Goal: Learn about a topic

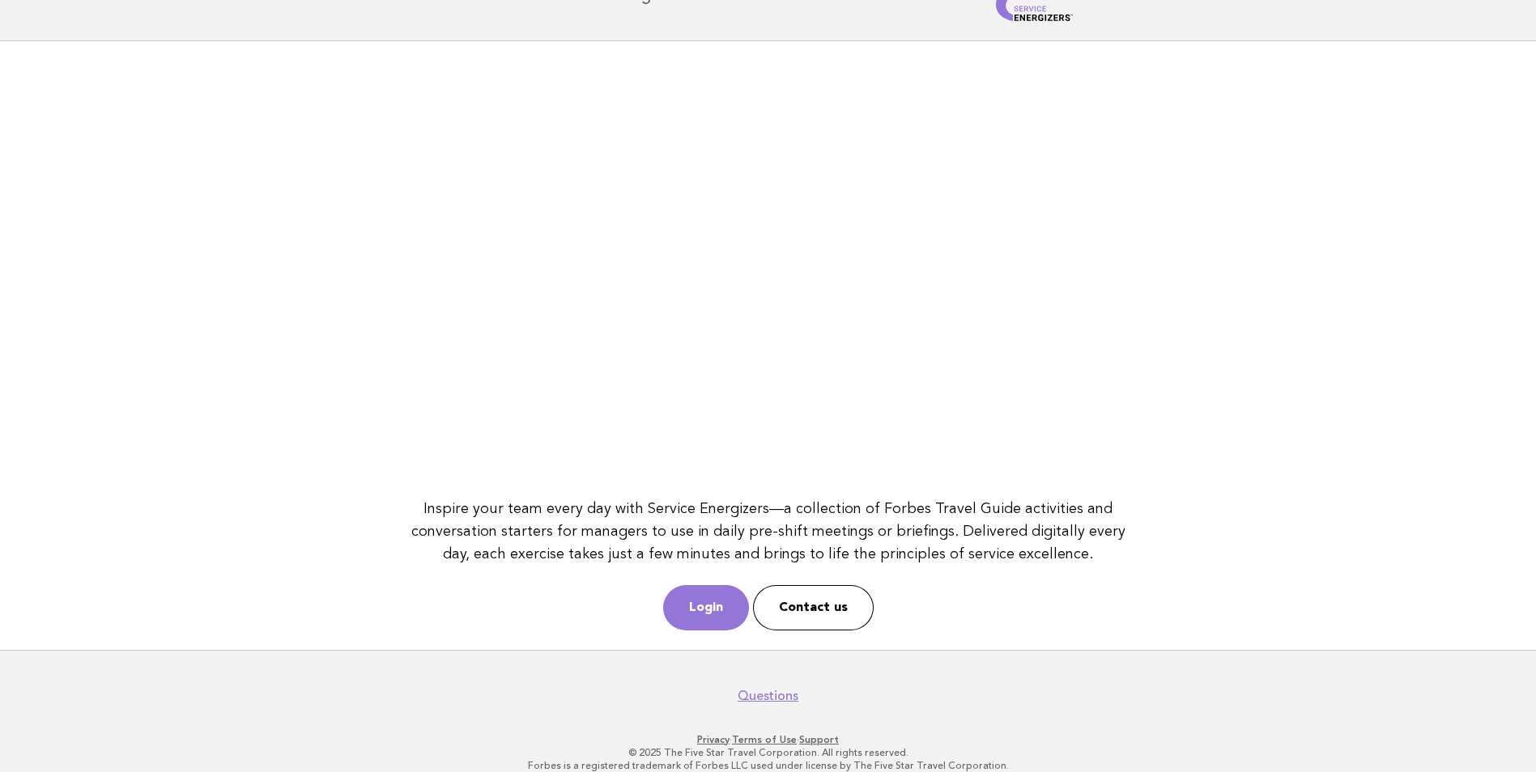
scroll to position [72, 0]
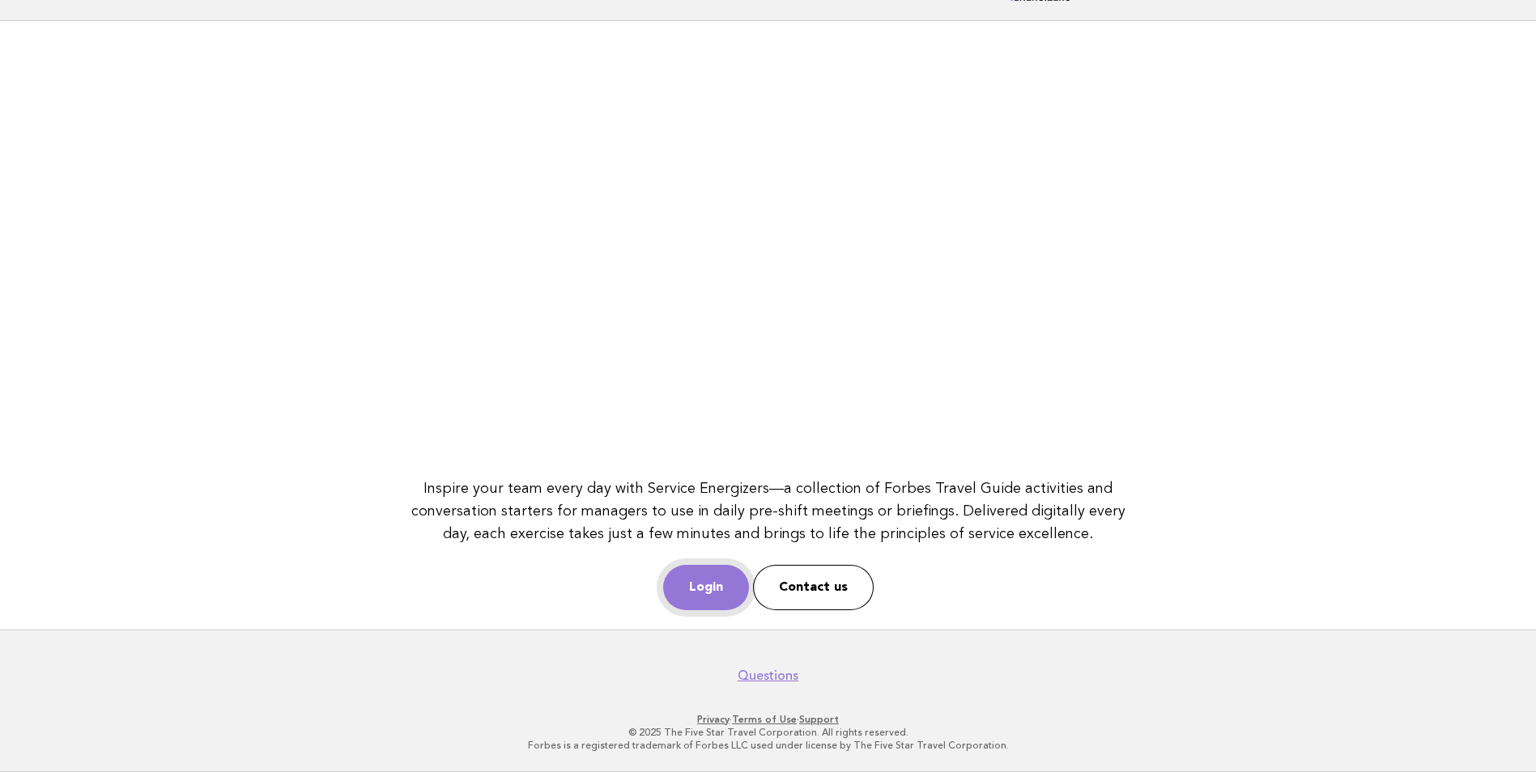
click at [719, 590] on link "Login" at bounding box center [706, 587] width 86 height 45
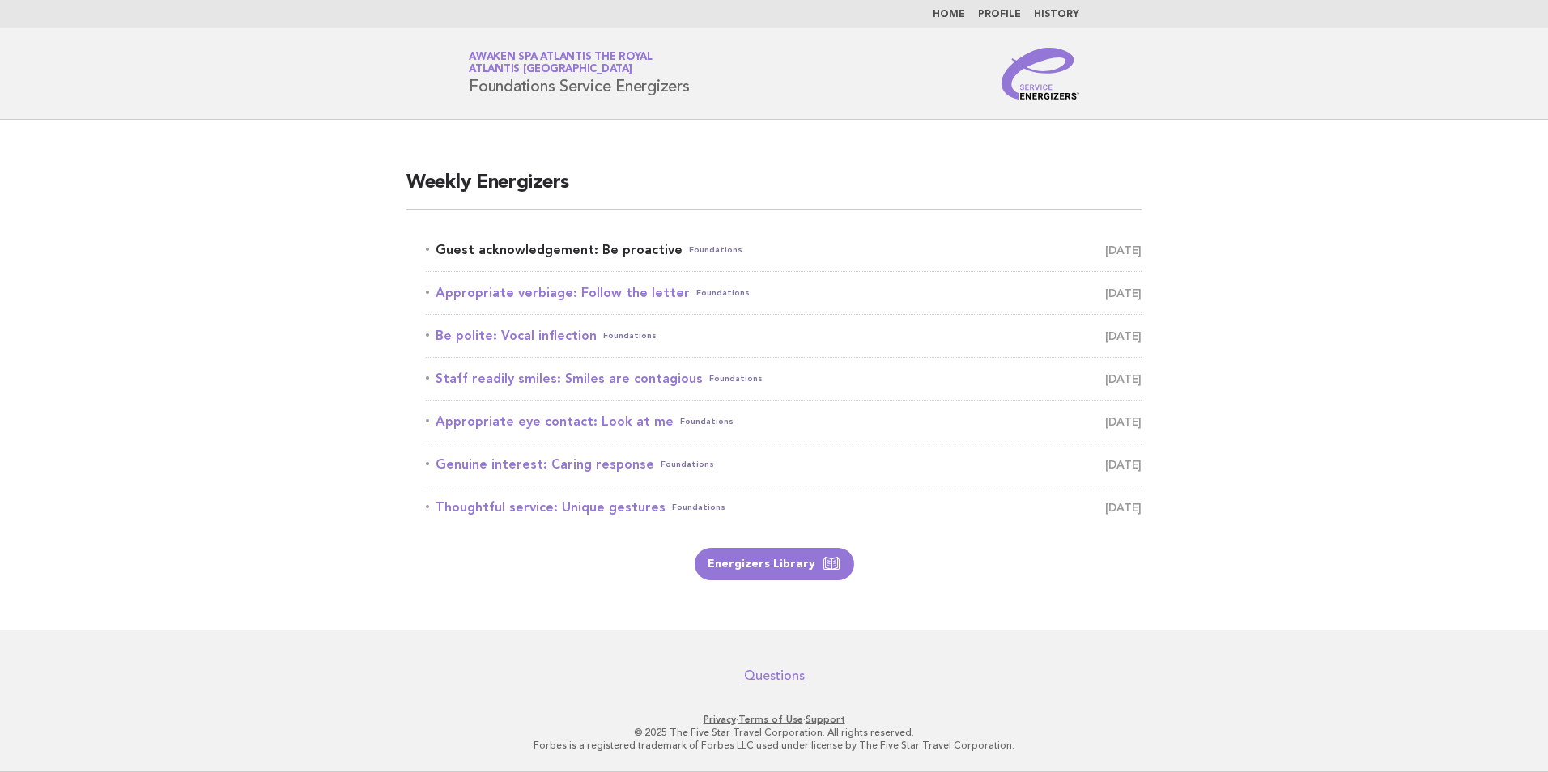
click at [635, 252] on link "Guest acknowledgement: Be proactive Foundations August 22" at bounding box center [784, 250] width 716 height 23
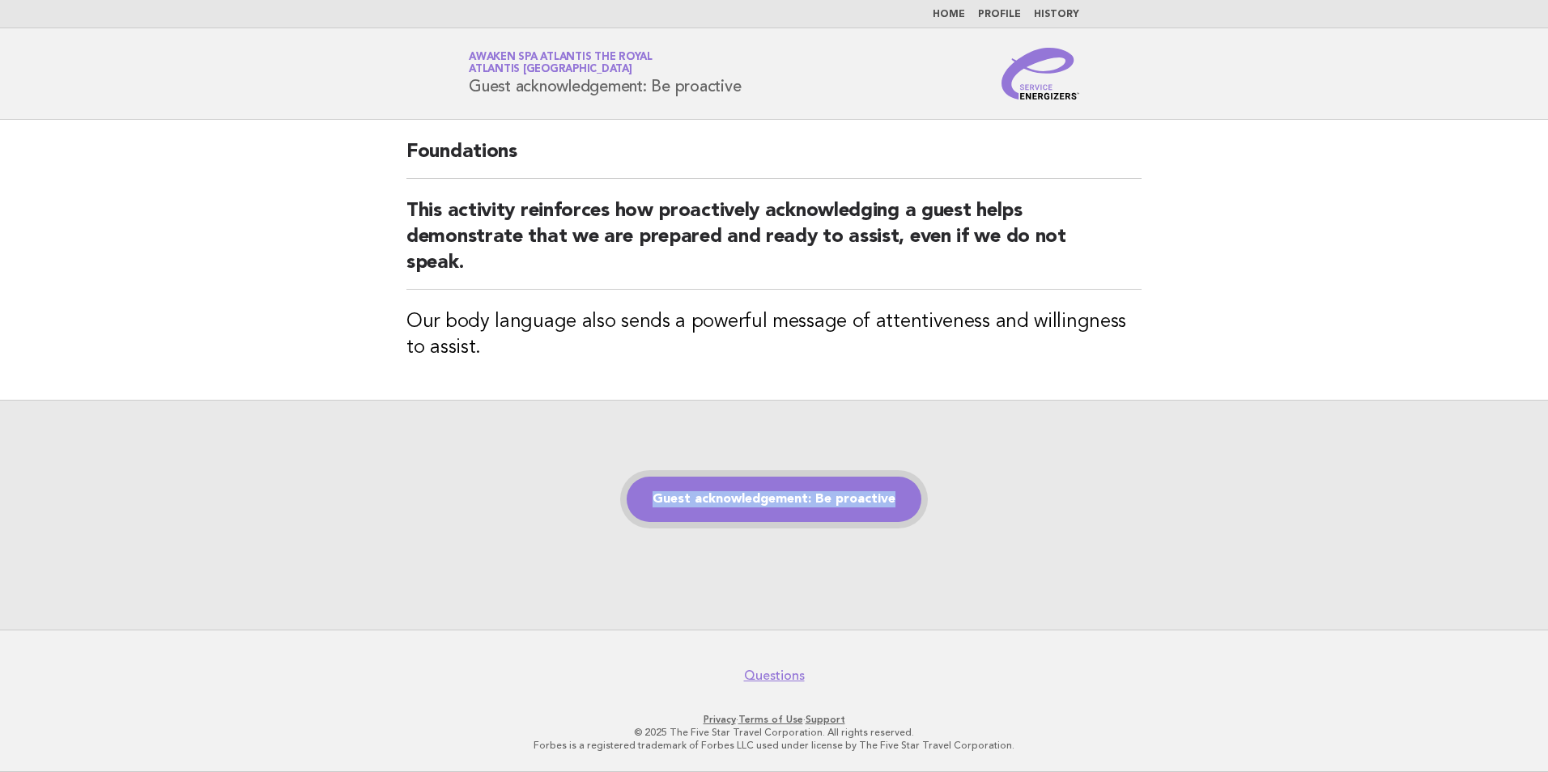
drag, startPoint x: 971, startPoint y: 504, endPoint x: 656, endPoint y: 504, distance: 315.7
click at [656, 504] on div "Guest acknowledgement: Be proactive" at bounding box center [774, 515] width 1548 height 230
copy link "Guest acknowledgement: Be proactive"
click at [746, 414] on div "Guest acknowledgement: Be proactive" at bounding box center [774, 515] width 1548 height 230
click at [765, 488] on link "Guest acknowledgement: Be proactive" at bounding box center [774, 499] width 295 height 45
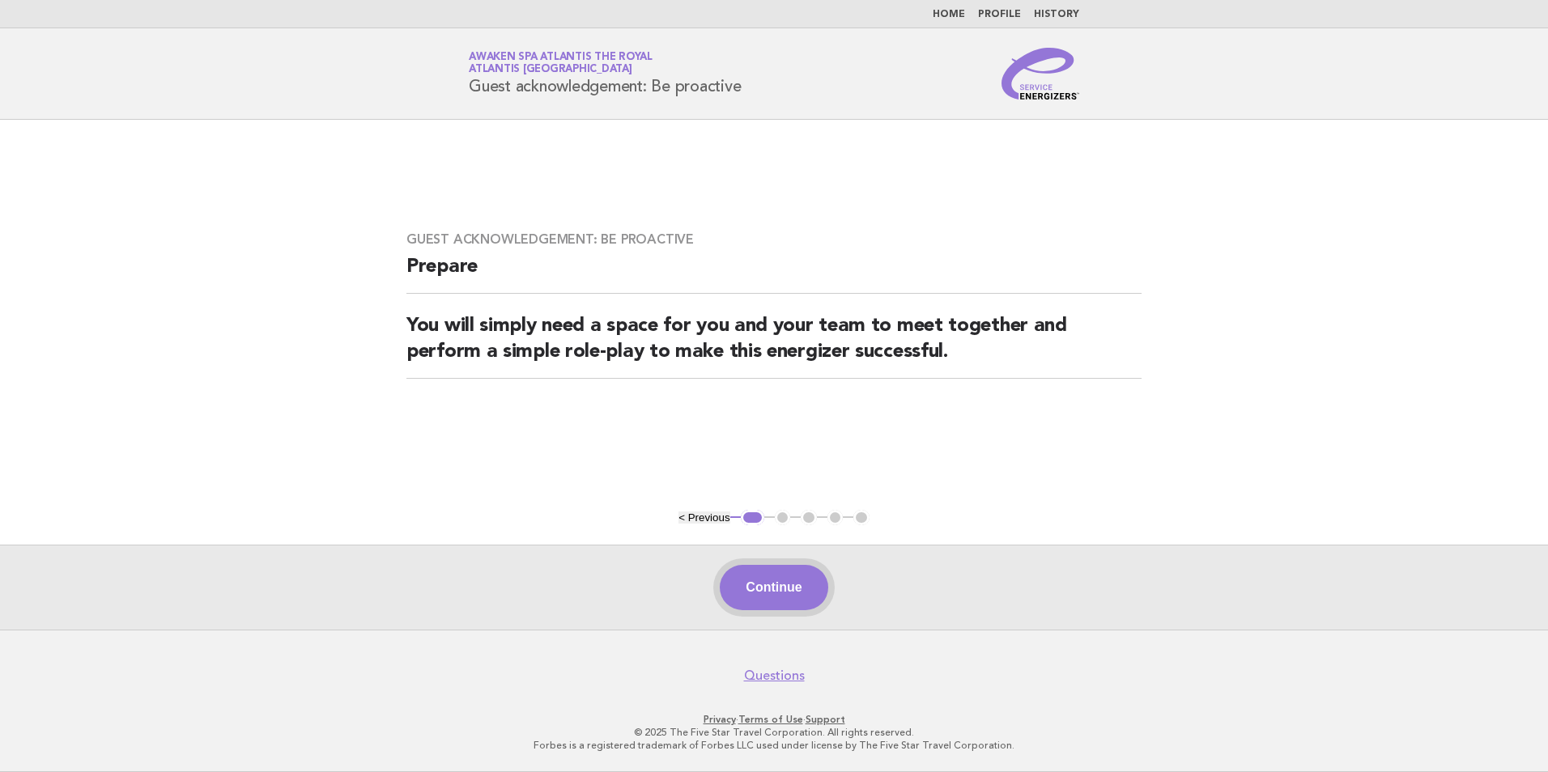
click at [788, 591] on button "Continue" at bounding box center [774, 587] width 108 height 45
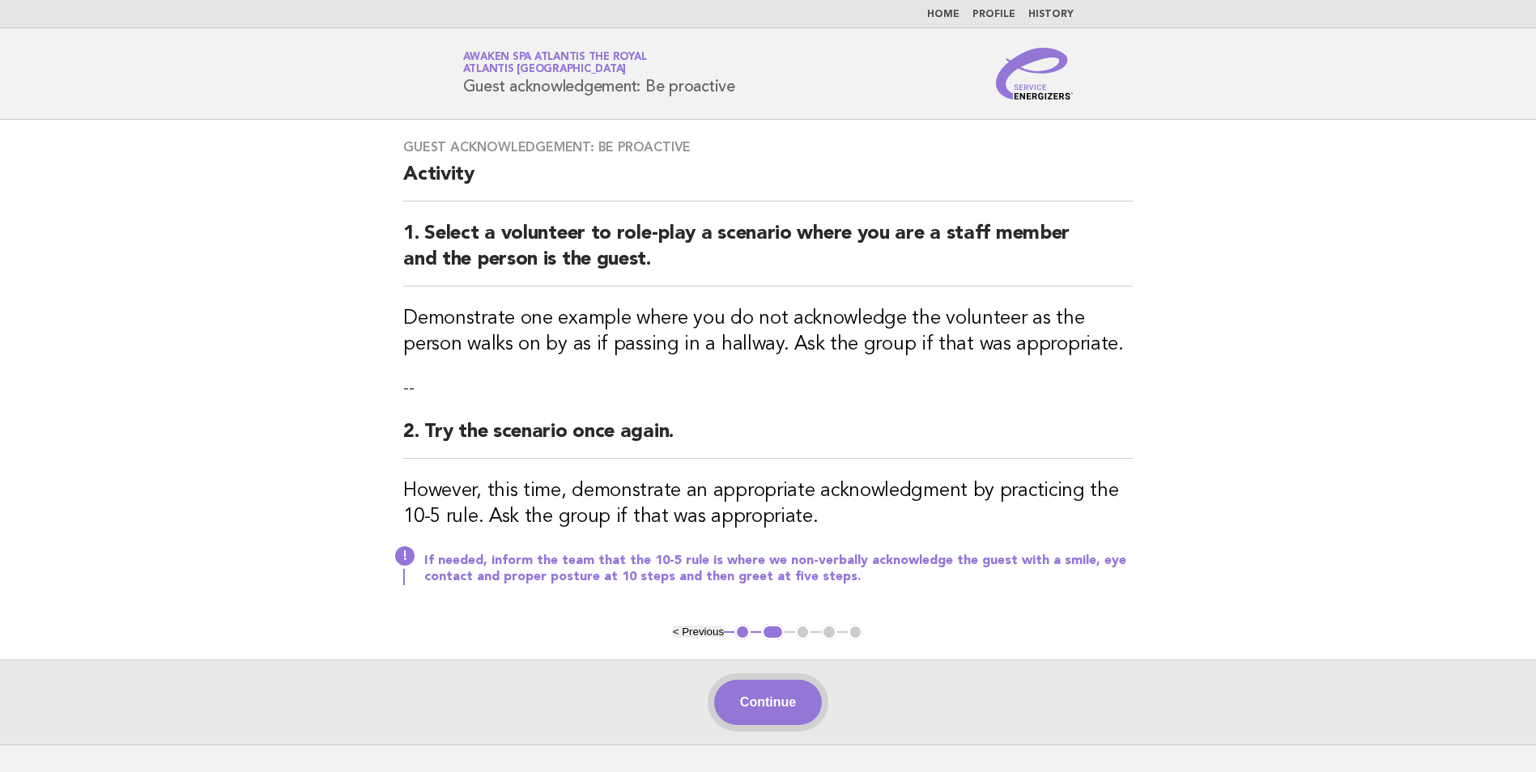
click at [775, 697] on button "Continue" at bounding box center [768, 702] width 108 height 45
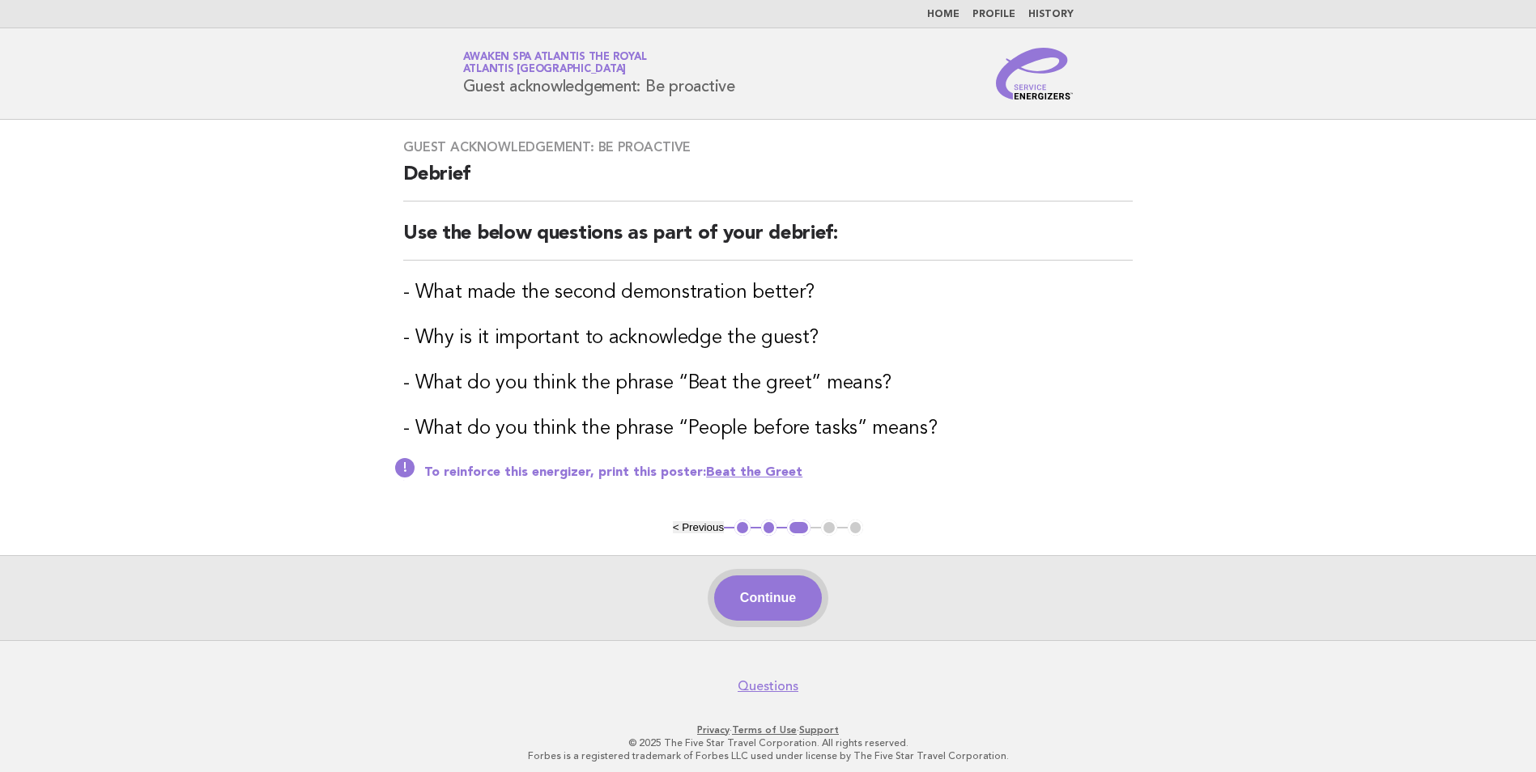
click at [781, 604] on button "Continue" at bounding box center [768, 598] width 108 height 45
